Goal: Information Seeking & Learning: Learn about a topic

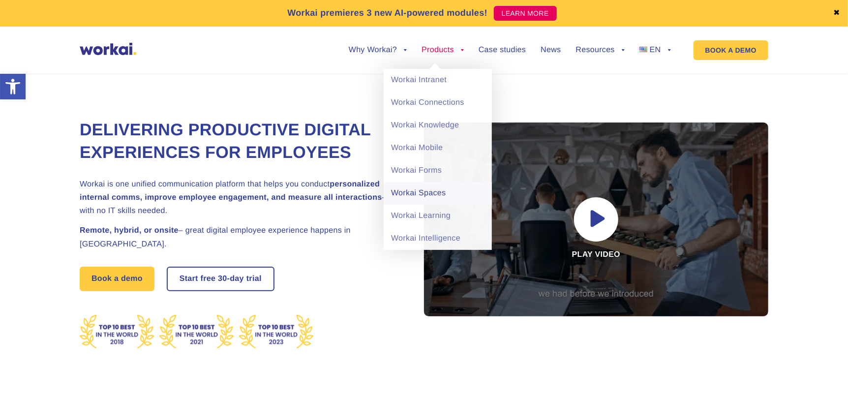
click at [429, 192] on link "Workai Spaces" at bounding box center [438, 193] width 108 height 23
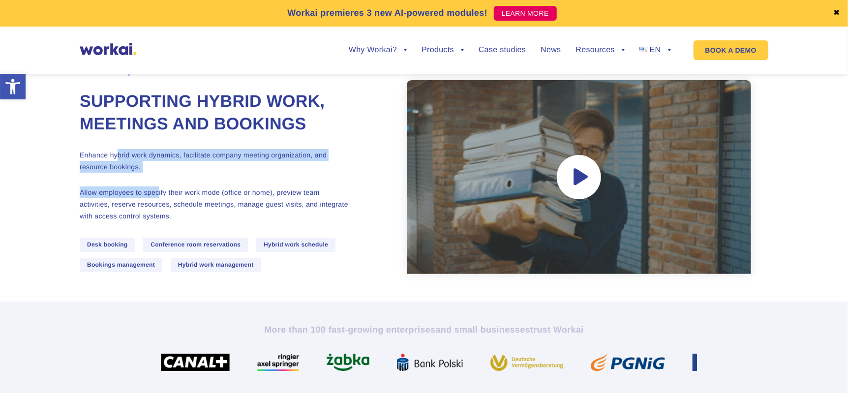
drag, startPoint x: 157, startPoint y: 205, endPoint x: 119, endPoint y: 169, distance: 52.9
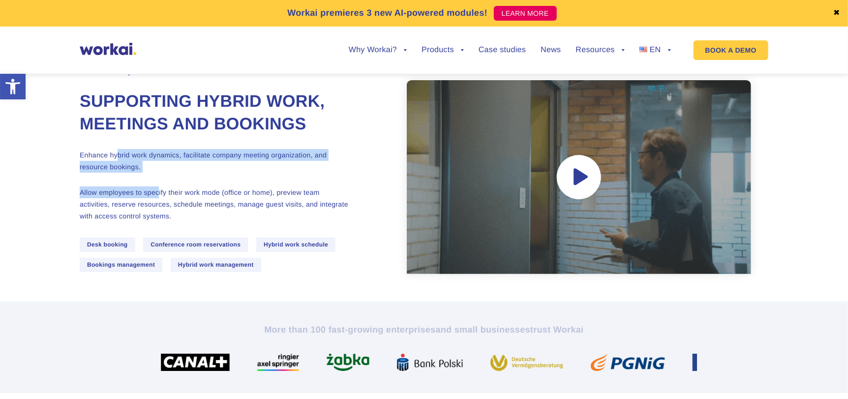
click at [119, 169] on div "Workai Spaces Supporting hybrid work, meetings and bookings Enhance hybrid work…" at bounding box center [235, 176] width 310 height 249
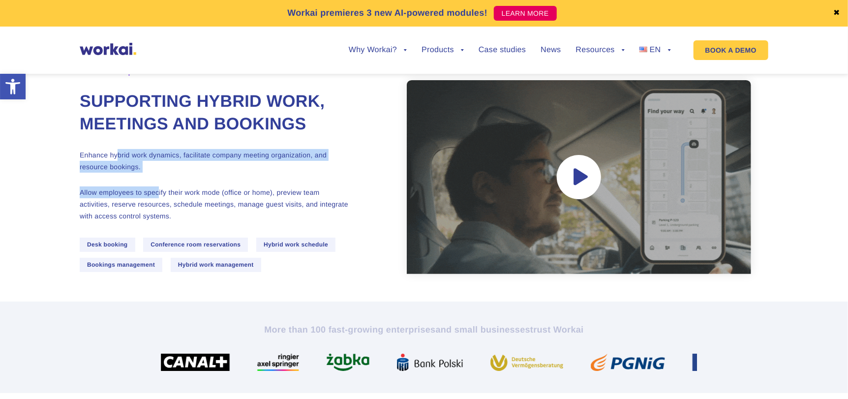
click at [155, 171] on div "Workai Spaces Supporting hybrid work, meetings and bookings Enhance hybrid work…" at bounding box center [235, 176] width 310 height 249
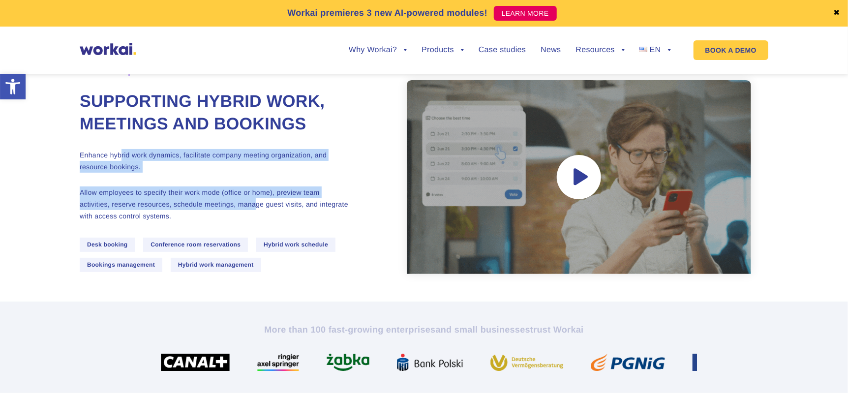
drag, startPoint x: 122, startPoint y: 171, endPoint x: 257, endPoint y: 227, distance: 146.1
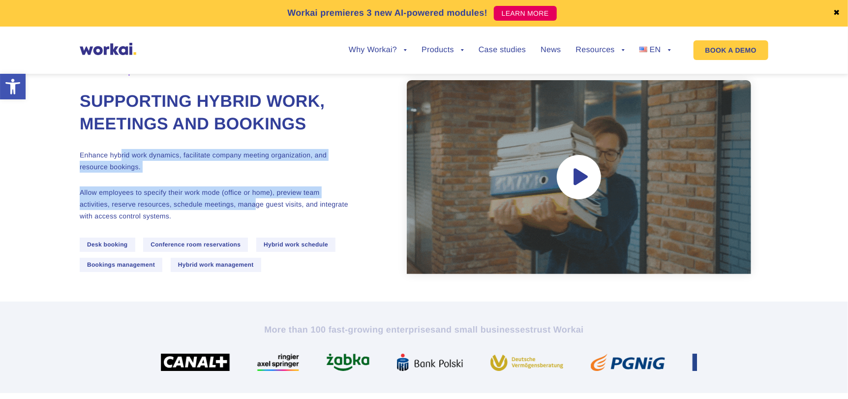
click at [257, 227] on div "Workai Spaces Supporting hybrid work, meetings and bookings Enhance hybrid work…" at bounding box center [235, 176] width 310 height 249
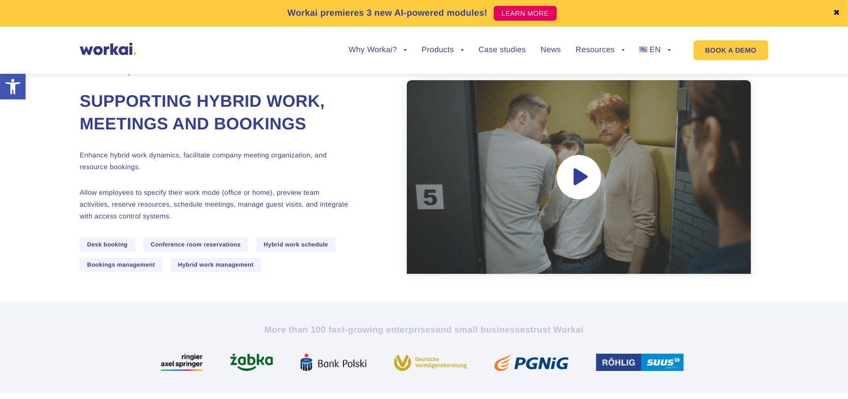
click at [278, 222] on p "Allow employees to specify their work mode (office or home), preview team activ…" at bounding box center [215, 203] width 270 height 35
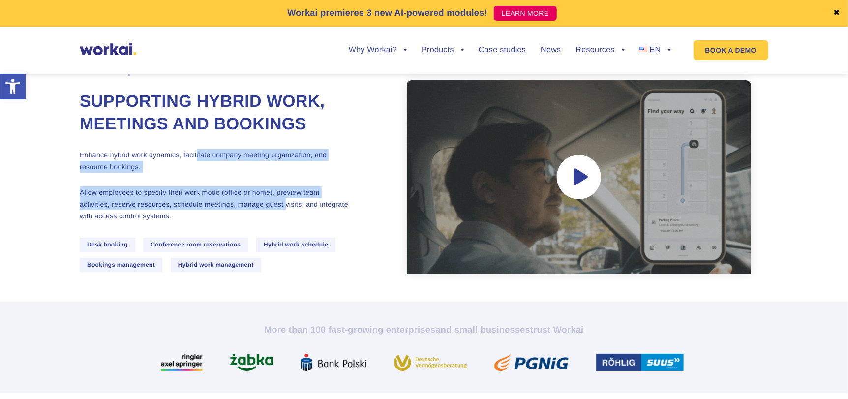
drag, startPoint x: 284, startPoint y: 226, endPoint x: 196, endPoint y: 176, distance: 101.5
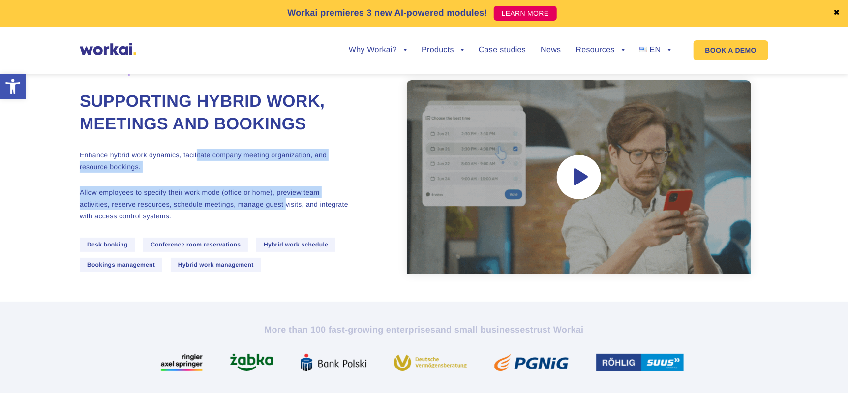
click at [196, 176] on div "Workai Spaces Supporting hybrid work, meetings and bookings Enhance hybrid work…" at bounding box center [235, 176] width 310 height 249
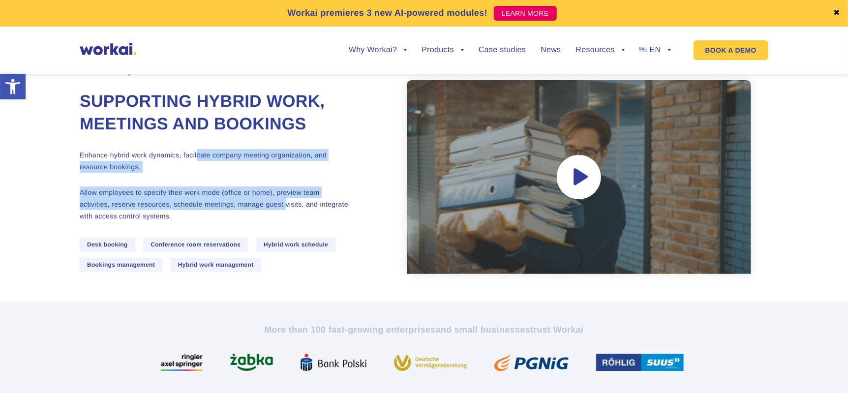
click at [196, 173] on p "Enhance hybrid work dynamics, facilitate company meeting organization, and reso…" at bounding box center [215, 161] width 270 height 24
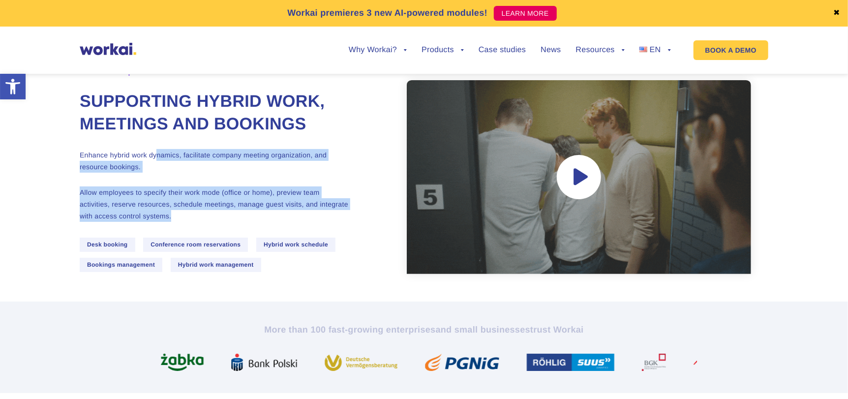
drag, startPoint x: 155, startPoint y: 182, endPoint x: 255, endPoint y: 236, distance: 113.1
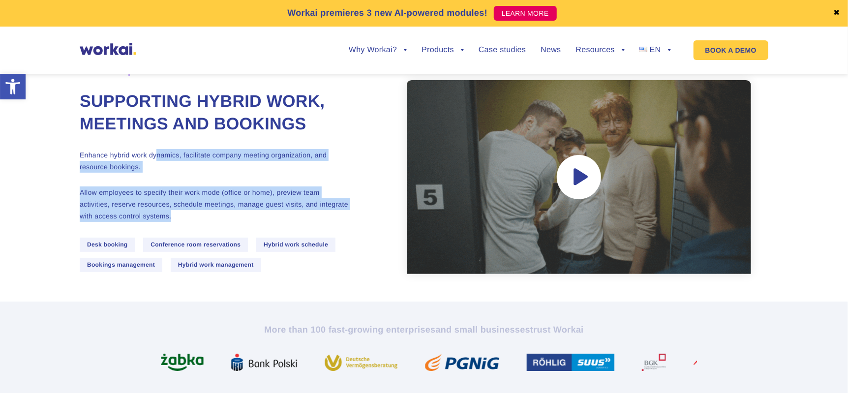
click at [255, 236] on div "Workai Spaces Supporting hybrid work, meetings and bookings Enhance hybrid work…" at bounding box center [235, 176] width 310 height 249
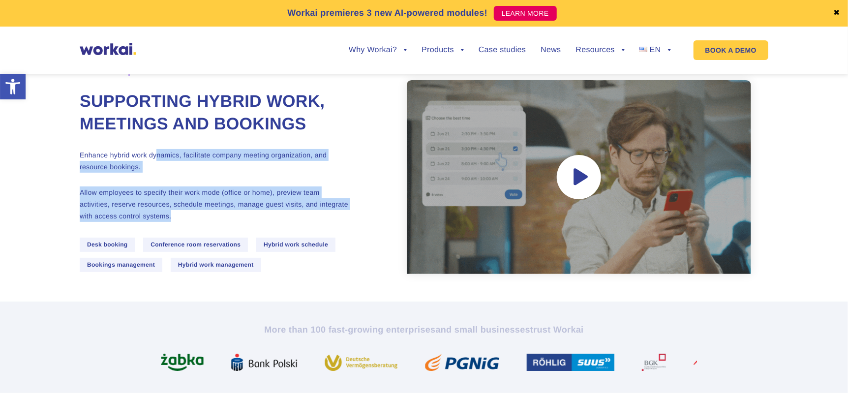
click at [255, 222] on p "Allow employees to specify their work mode (office or home), preview team activ…" at bounding box center [215, 203] width 270 height 35
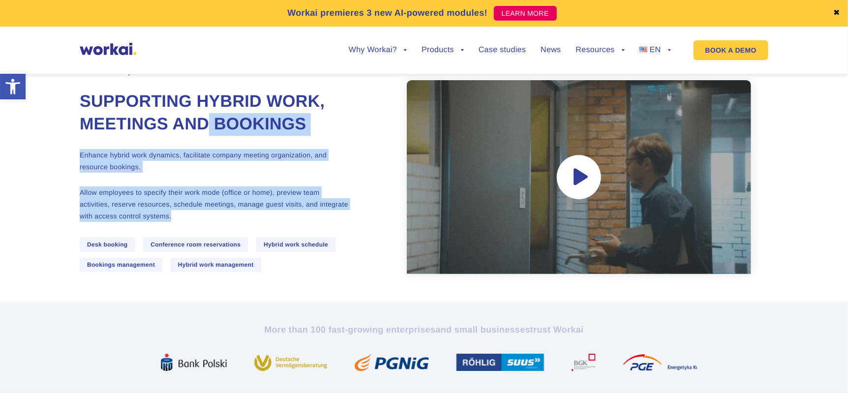
drag, startPoint x: 160, startPoint y: 225, endPoint x: 341, endPoint y: 134, distance: 202.5
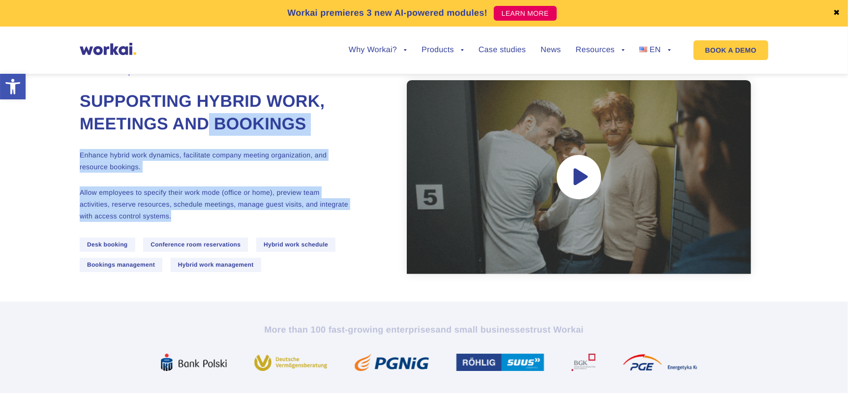
click at [341, 134] on div "Workai Spaces Supporting hybrid work, meetings and bookings Enhance hybrid work…" at bounding box center [235, 176] width 310 height 249
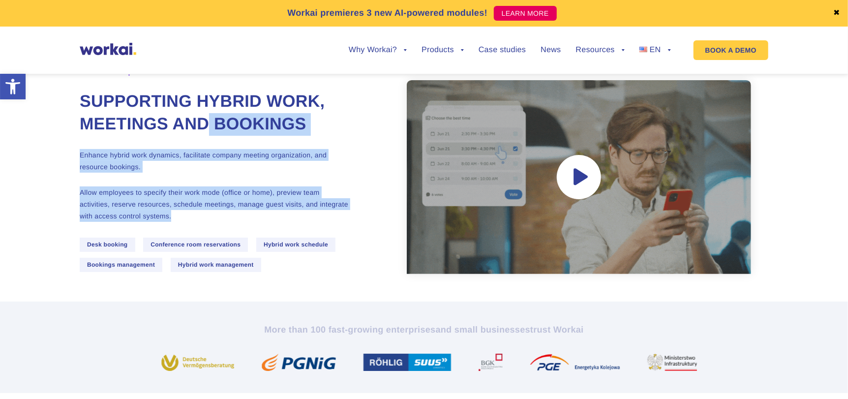
click at [135, 217] on p "Allow employees to specify their work mode (office or home), preview team activ…" at bounding box center [215, 203] width 270 height 35
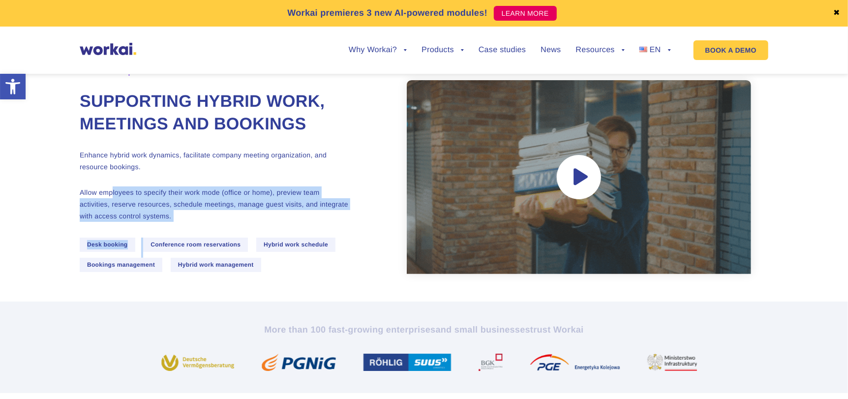
drag, startPoint x: 112, startPoint y: 217, endPoint x: 186, endPoint y: 247, distance: 80.1
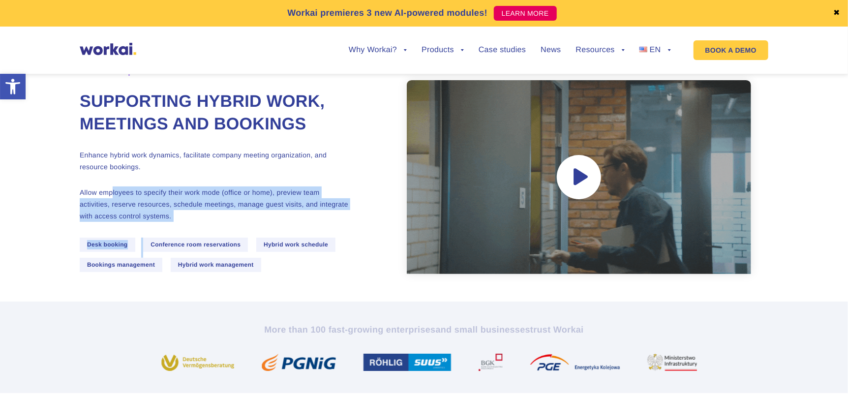
click at [186, 247] on div "Workai Spaces Supporting hybrid work, meetings and bookings Enhance hybrid work…" at bounding box center [235, 176] width 310 height 249
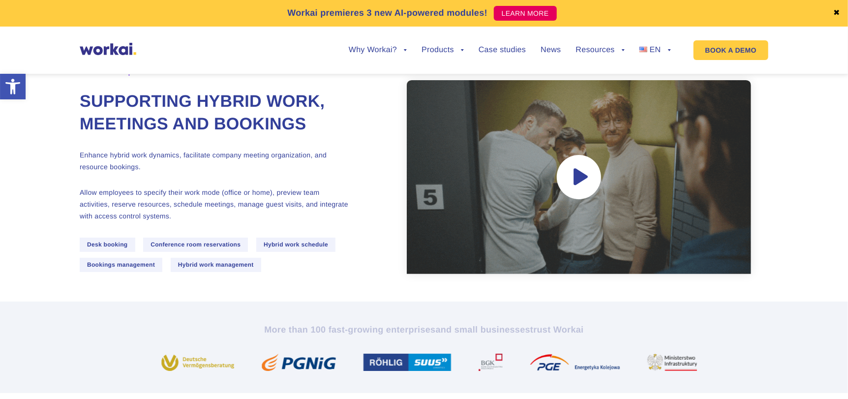
click at [189, 246] on div "Workai Spaces Supporting hybrid work, meetings and bookings Enhance hybrid work…" at bounding box center [235, 176] width 310 height 249
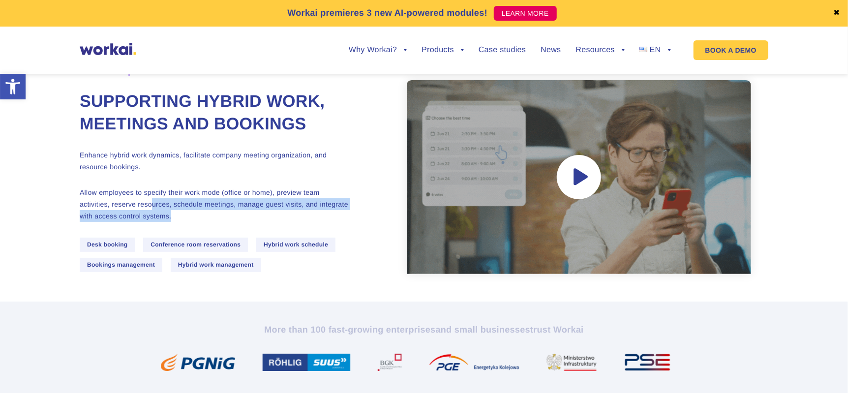
drag, startPoint x: 189, startPoint y: 242, endPoint x: 151, endPoint y: 228, distance: 40.6
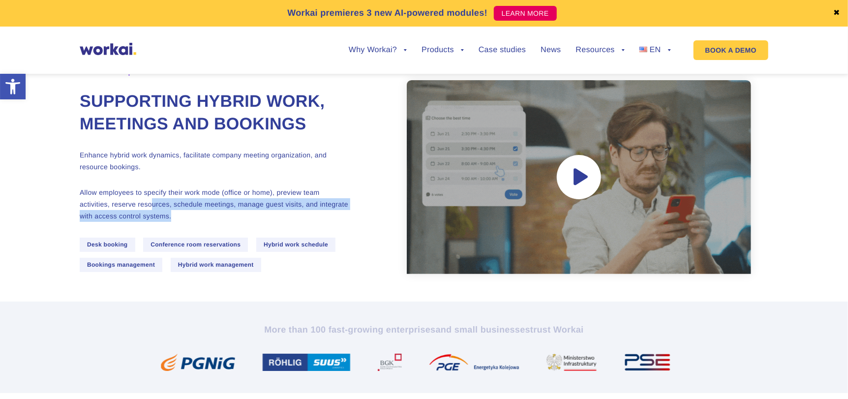
click at [151, 222] on p "Allow employees to specify their work mode (office or home), preview team activ…" at bounding box center [215, 203] width 270 height 35
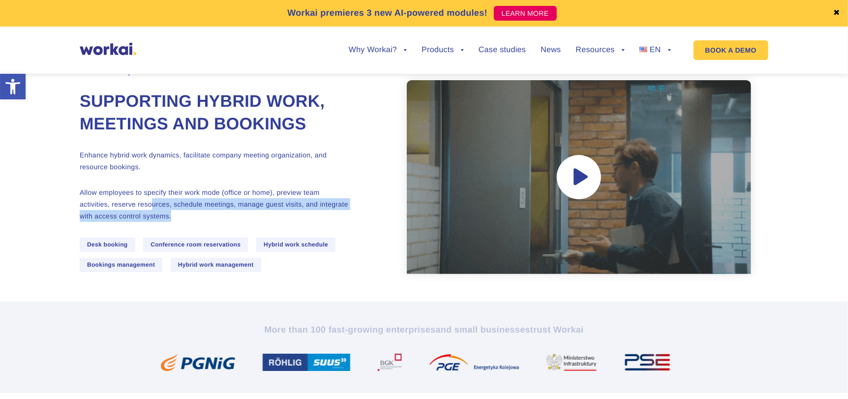
click at [151, 222] on p "Allow employees to specify their work mode (office or home), preview team activ…" at bounding box center [215, 203] width 270 height 35
